Goal: Task Accomplishment & Management: Use online tool/utility

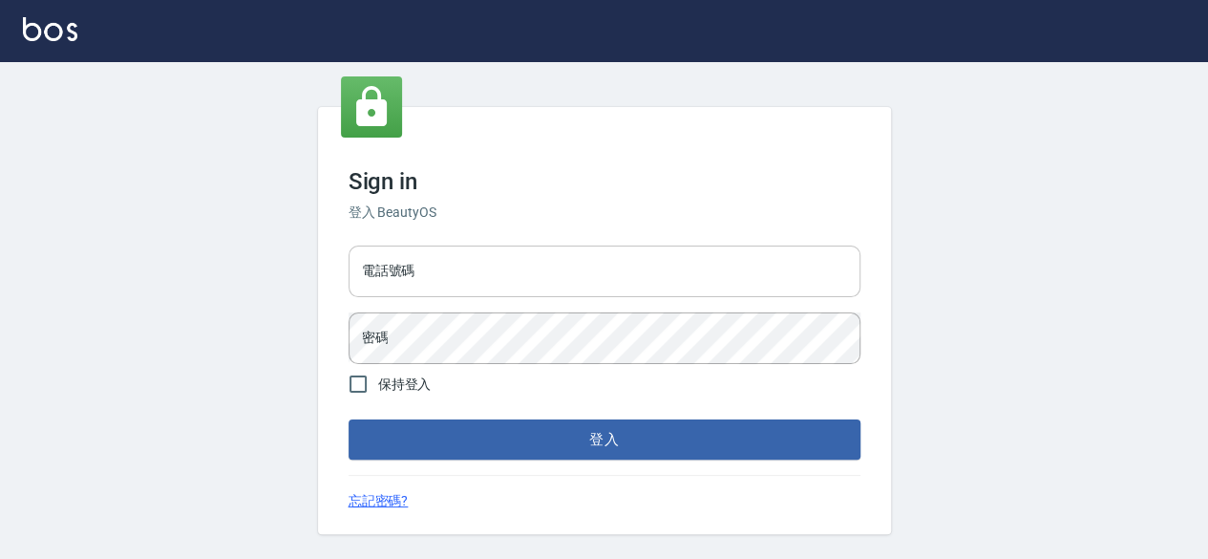
drag, startPoint x: 480, startPoint y: 276, endPoint x: 511, endPoint y: 261, distance: 35.0
click at [480, 276] on input "電話號碼" at bounding box center [605, 271] width 512 height 52
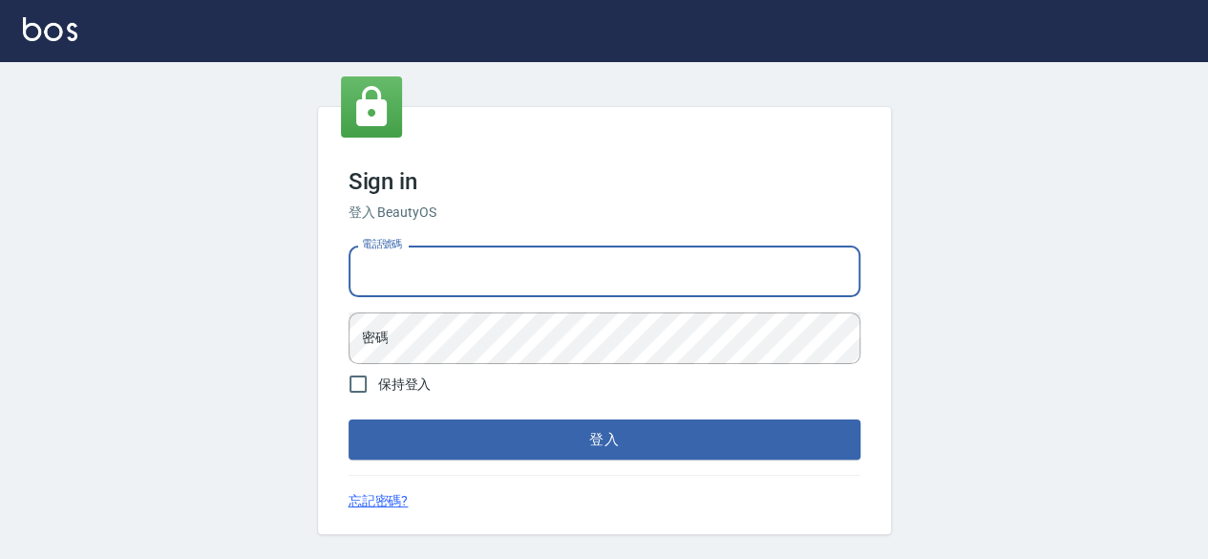
type input "0912345"
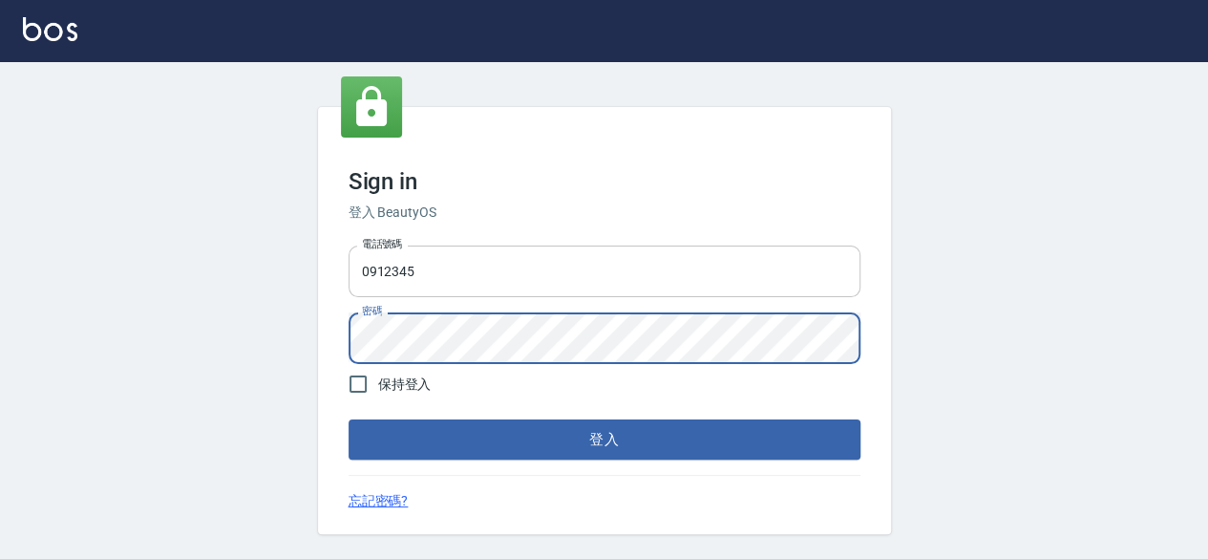
click at [349, 419] on button "登入" at bounding box center [605, 439] width 512 height 40
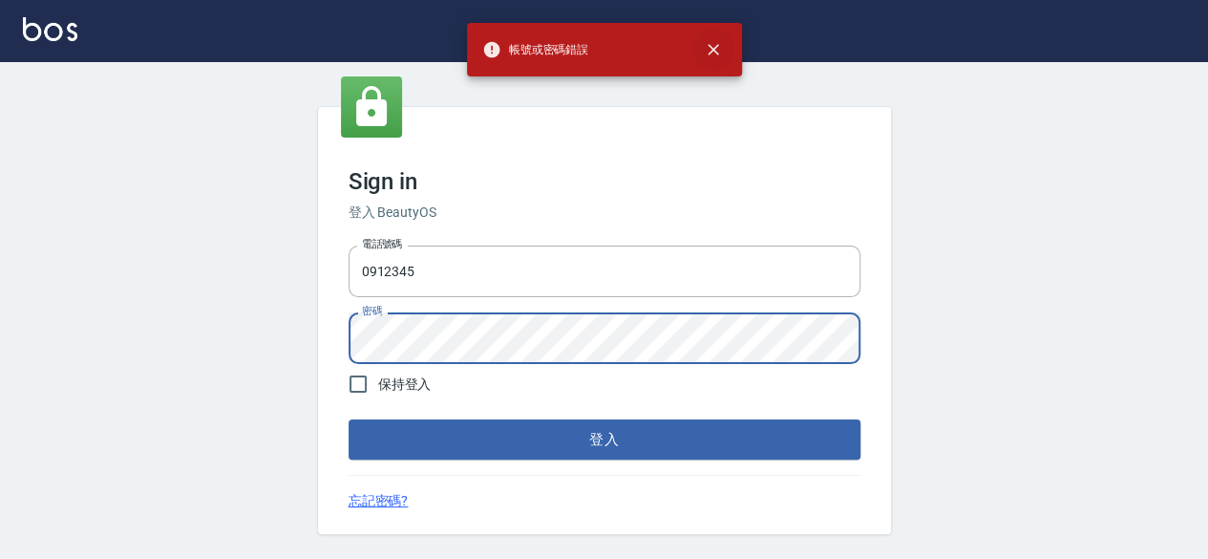
click at [715, 47] on icon "close" at bounding box center [713, 49] width 11 height 11
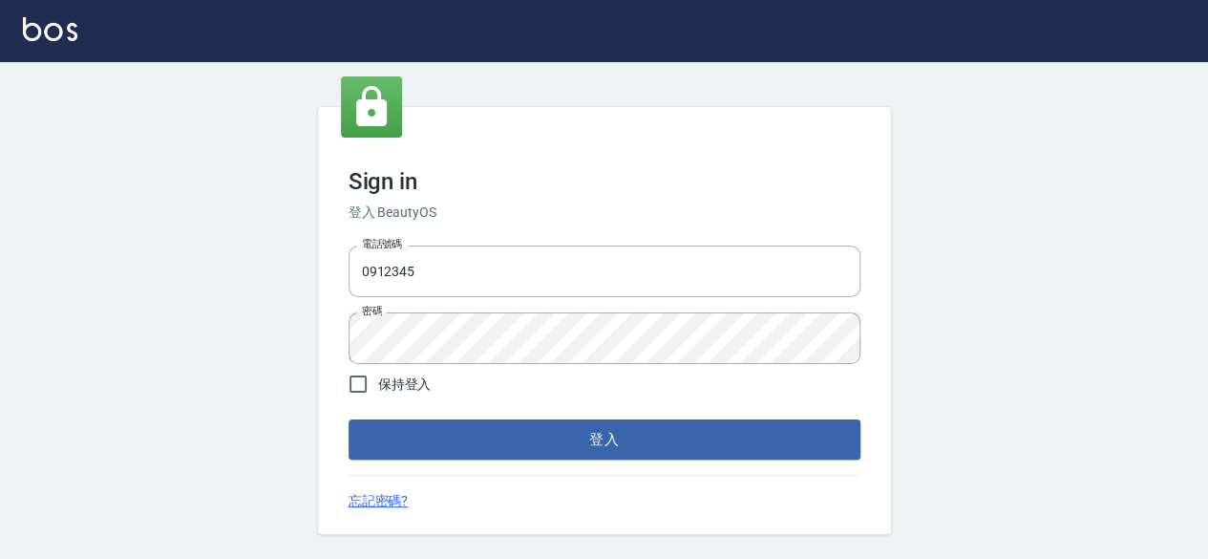
drag, startPoint x: 687, startPoint y: 288, endPoint x: 10, endPoint y: 288, distance: 677.2
click at [10, 288] on div "Sign in 登入 BeautyOS 電話號碼 0912345 電話號碼 密碼 密碼 保持登入 登入 忘記密碼?" at bounding box center [604, 320] width 1208 height 519
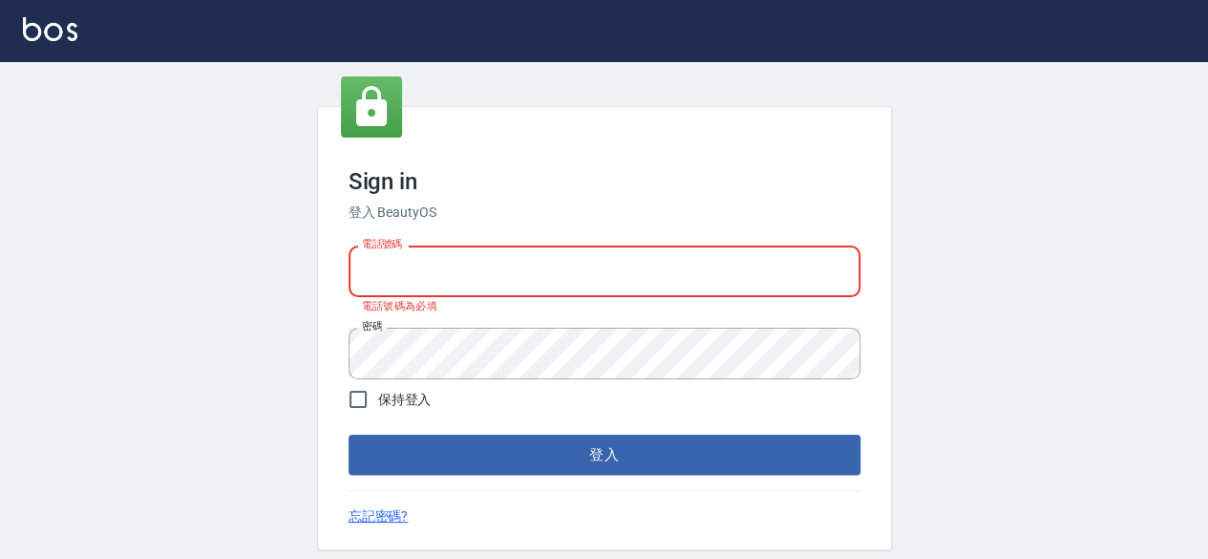
click at [148, 365] on div "Sign in 登入 BeautyOS 電話號碼 電話號碼 電話號碼為必填 密碼 密碼 保持登入 登入 忘記密碼?" at bounding box center [604, 328] width 1208 height 534
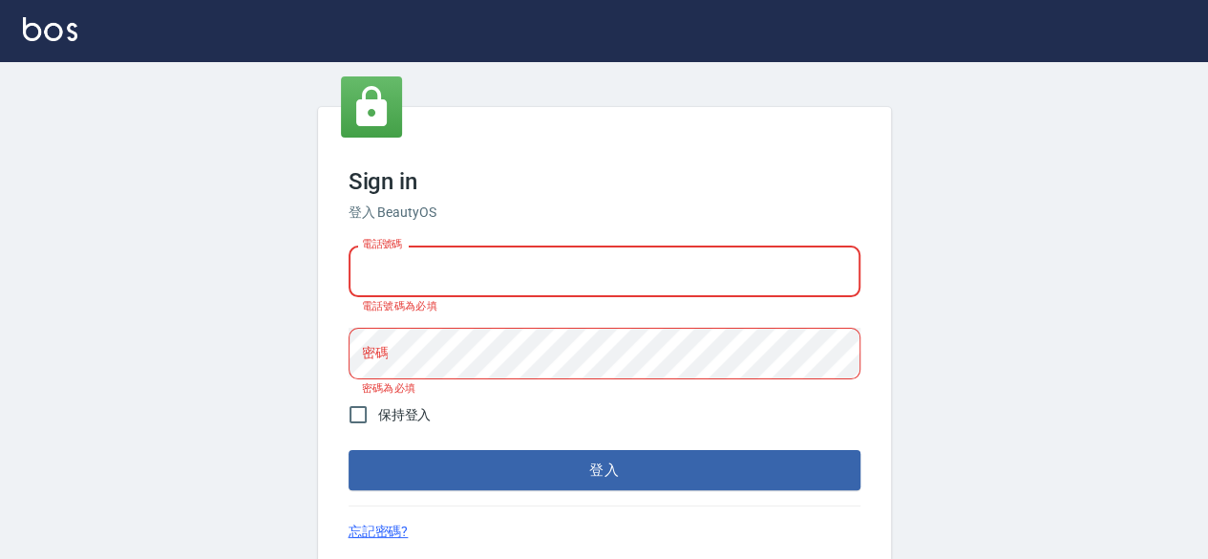
drag, startPoint x: 472, startPoint y: 272, endPoint x: 1201, endPoint y: 331, distance: 731.2
click at [1201, 331] on div "Sign in 登入 BeautyOS 電話號碼 電話號碼 電話號碼為必填 密碼 密碼 密碼為必填 保持登入 登入 忘記密碼?" at bounding box center [604, 335] width 1208 height 549
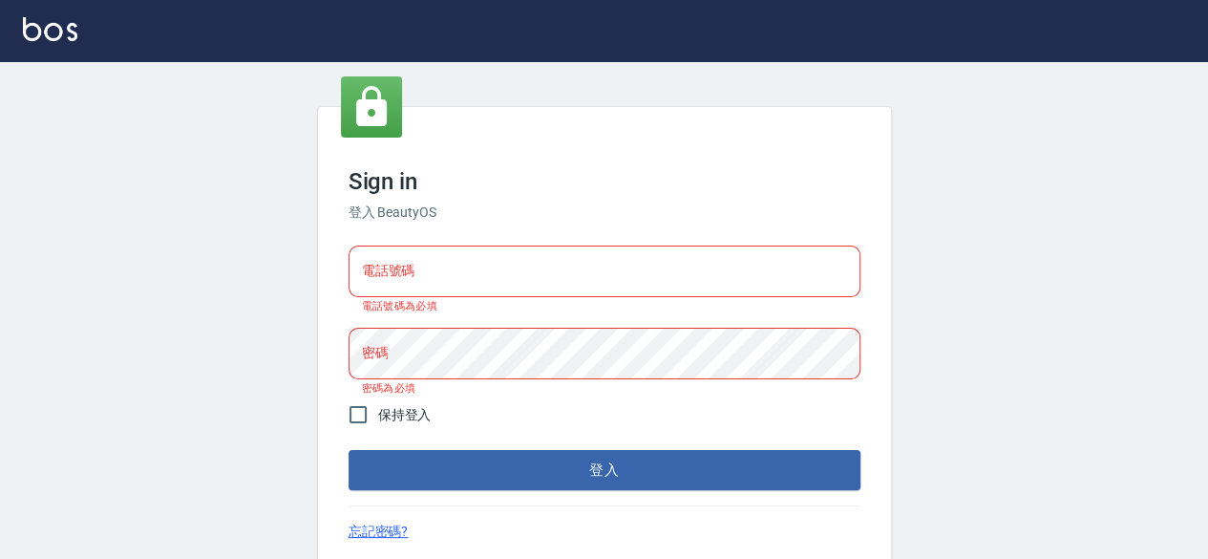
click at [510, 276] on input "電話號碼" at bounding box center [605, 271] width 512 height 52
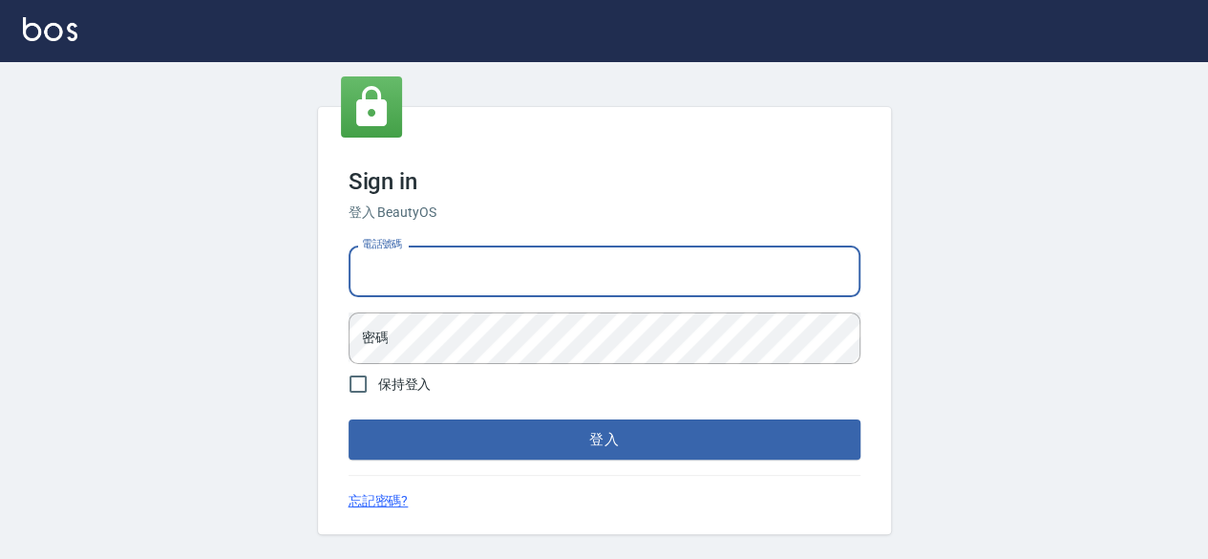
click at [840, 285] on input "電話號碼" at bounding box center [605, 271] width 512 height 52
type input "癌"
type input "0966540156"
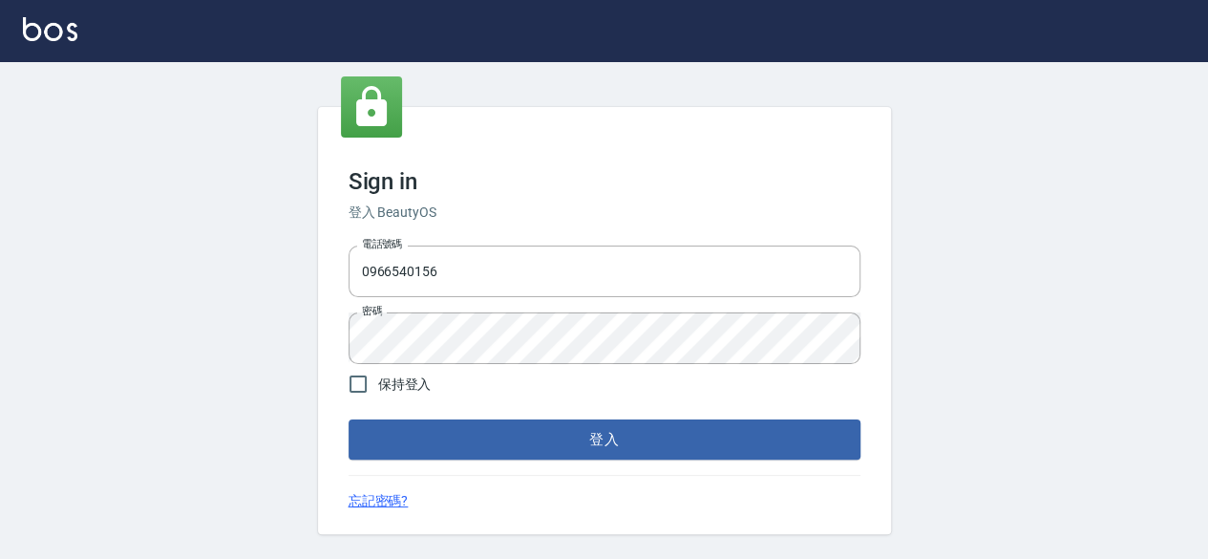
click at [380, 375] on span "保持登入" at bounding box center [404, 384] width 53 height 20
click at [378, 375] on input "保持登入" at bounding box center [358, 384] width 40 height 40
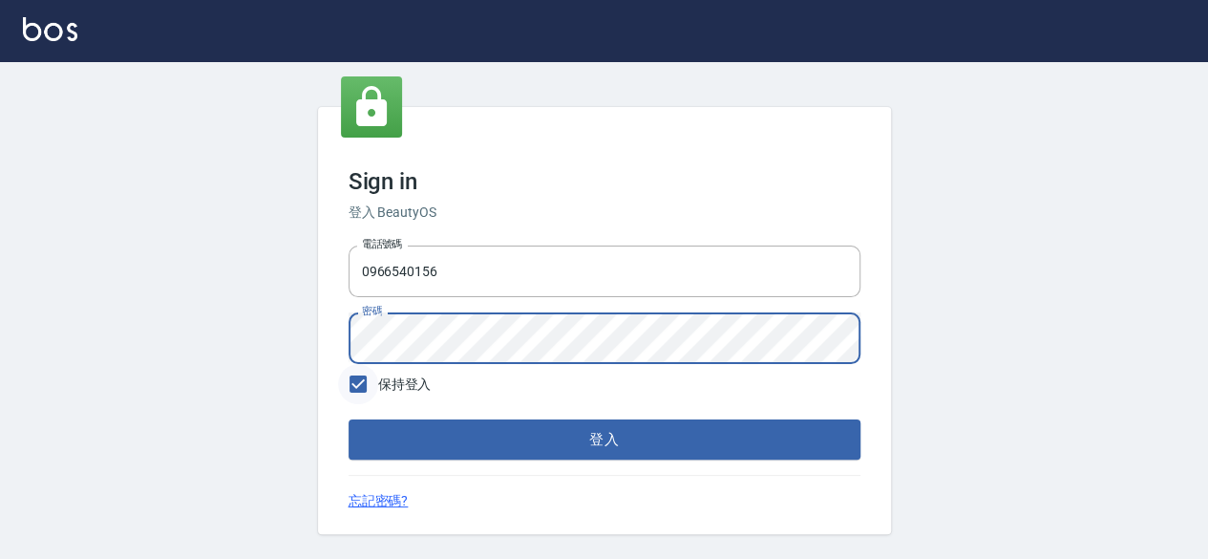
click at [359, 384] on input "保持登入" at bounding box center [358, 384] width 40 height 40
checkbox input "false"
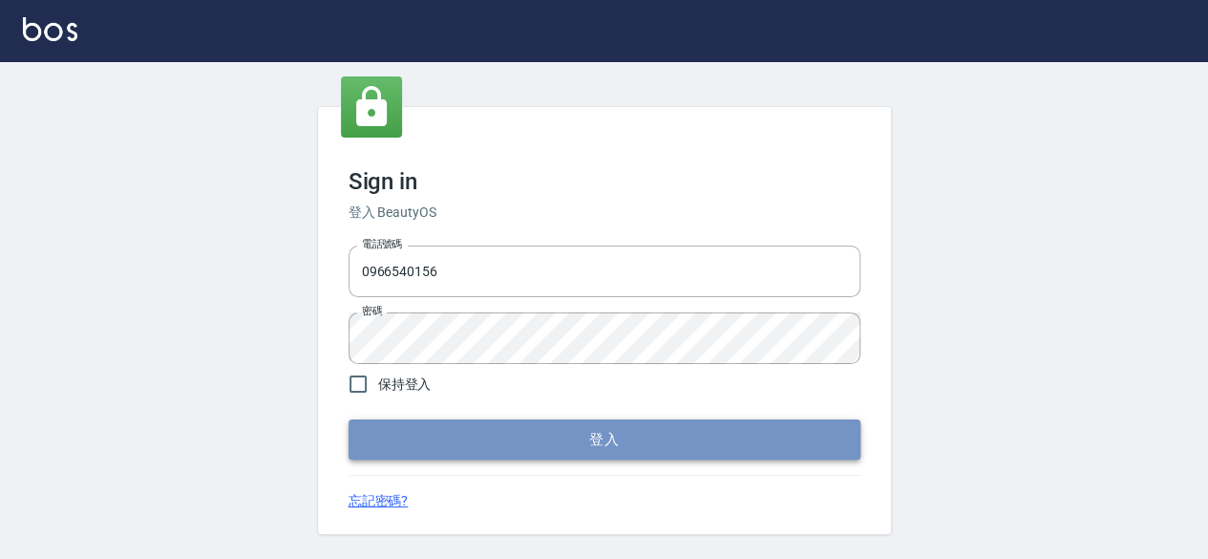
click at [386, 441] on button "登入" at bounding box center [605, 439] width 512 height 40
